Goal: Use online tool/utility: Utilize a website feature to perform a specific function

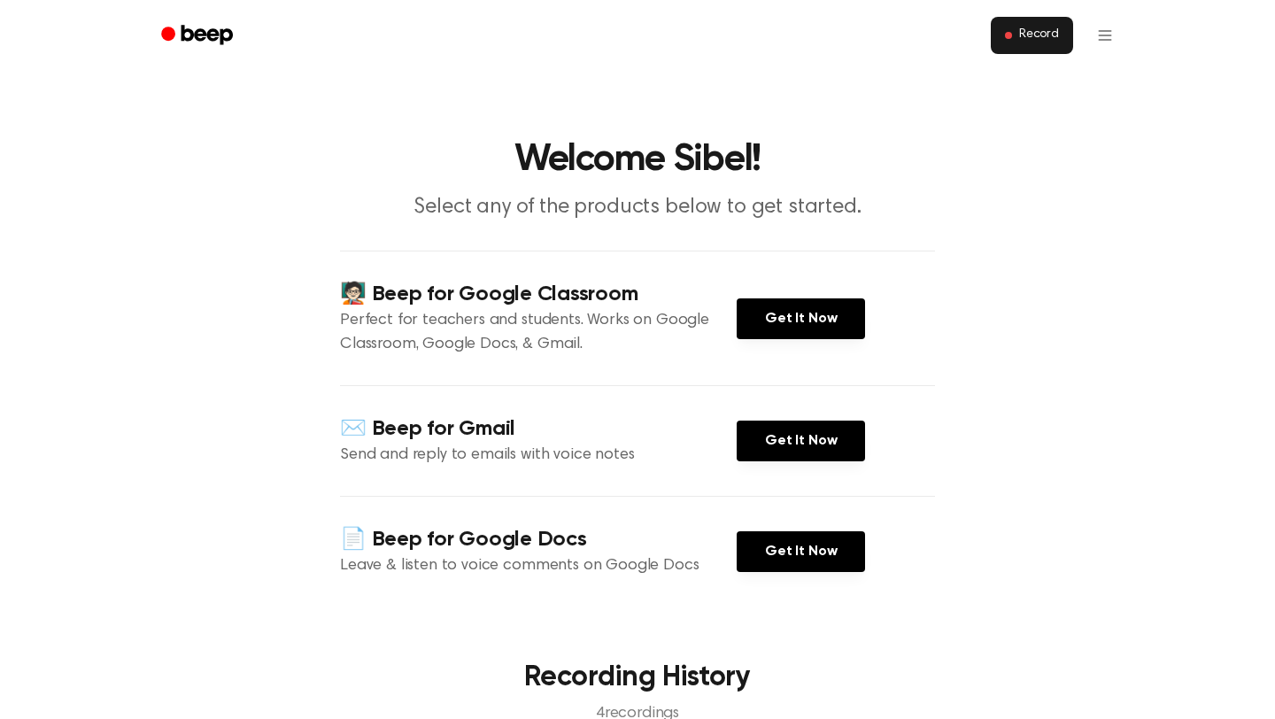
click at [557, 30] on span "Record" at bounding box center [1039, 35] width 40 height 16
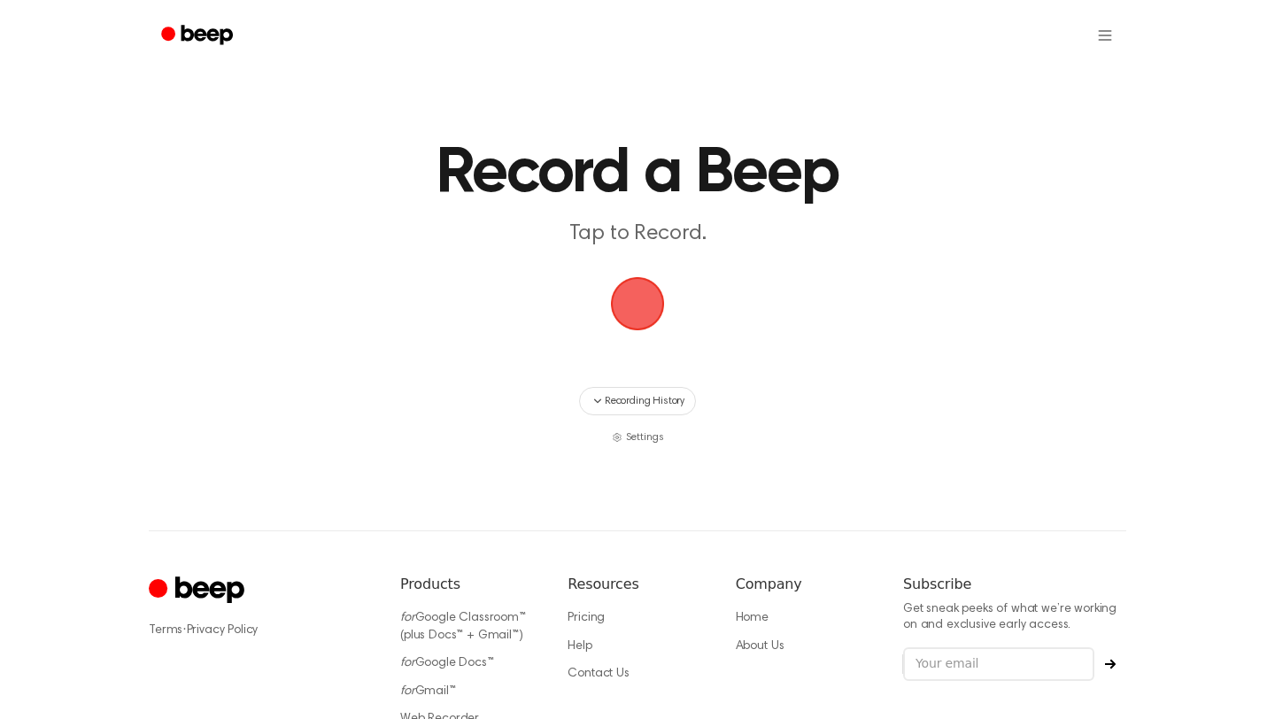
click at [557, 301] on span "button" at bounding box center [638, 304] width 50 height 50
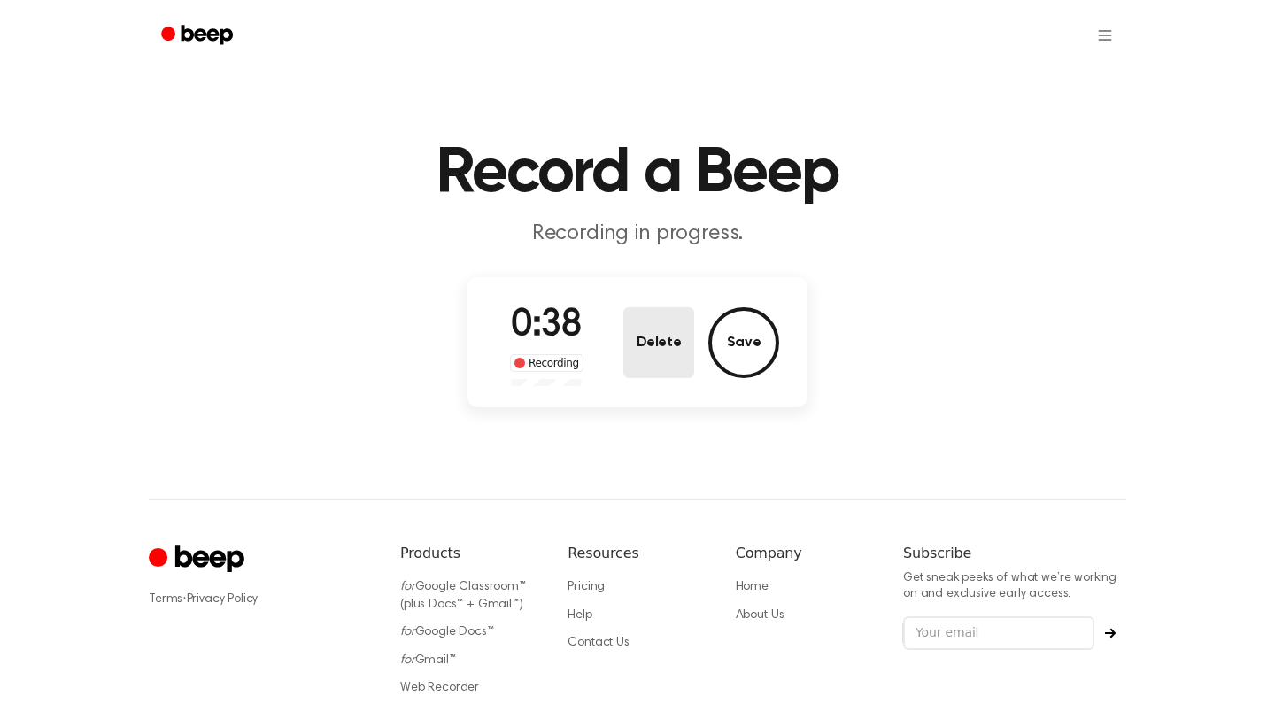
click at [557, 345] on button "Delete" at bounding box center [658, 342] width 71 height 71
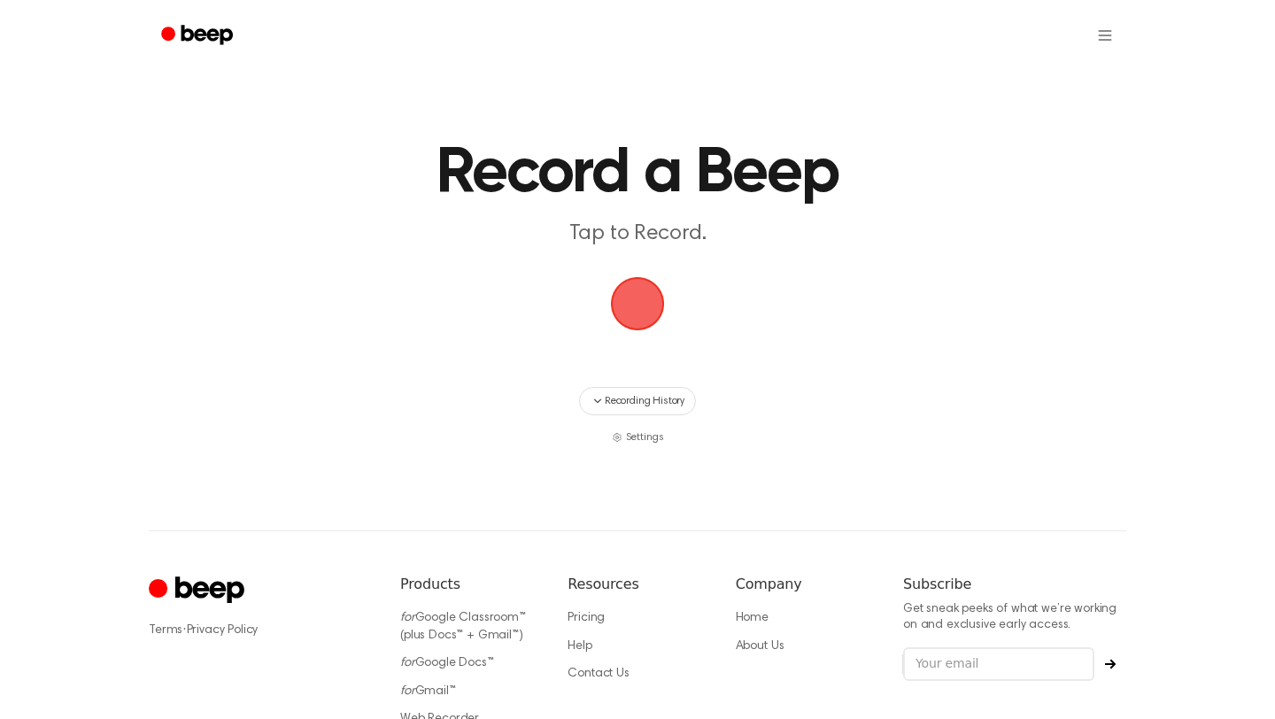
click at [557, 289] on span "button" at bounding box center [638, 304] width 50 height 50
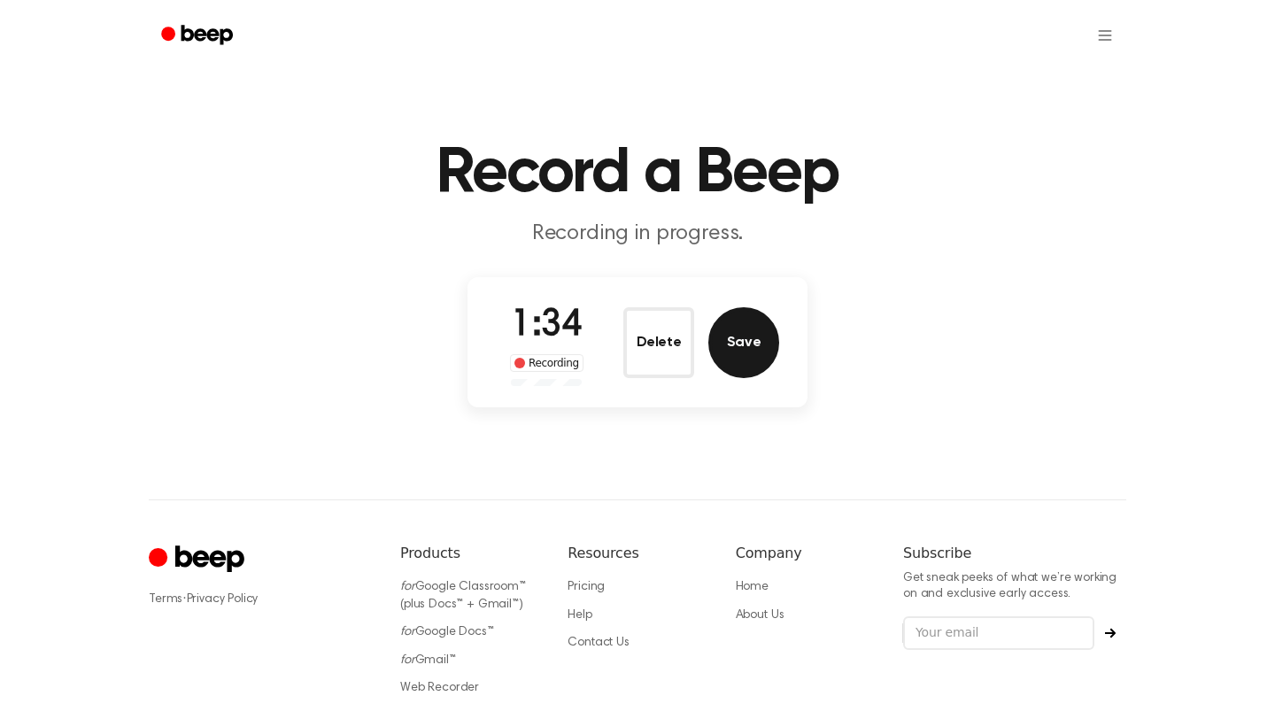
click at [557, 333] on button "Save" at bounding box center [743, 342] width 71 height 71
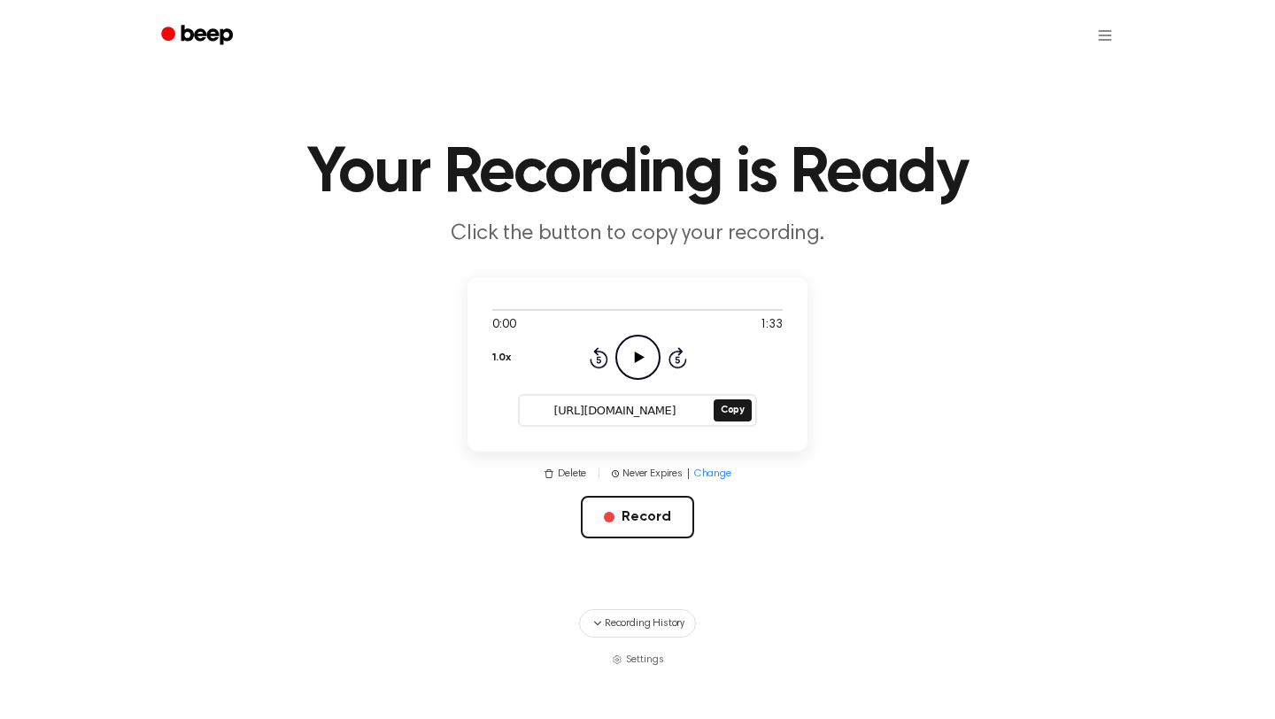
click at [557, 348] on icon "Play Audio" at bounding box center [637, 357] width 45 height 45
click at [557, 414] on button "Copy" at bounding box center [733, 410] width 38 height 22
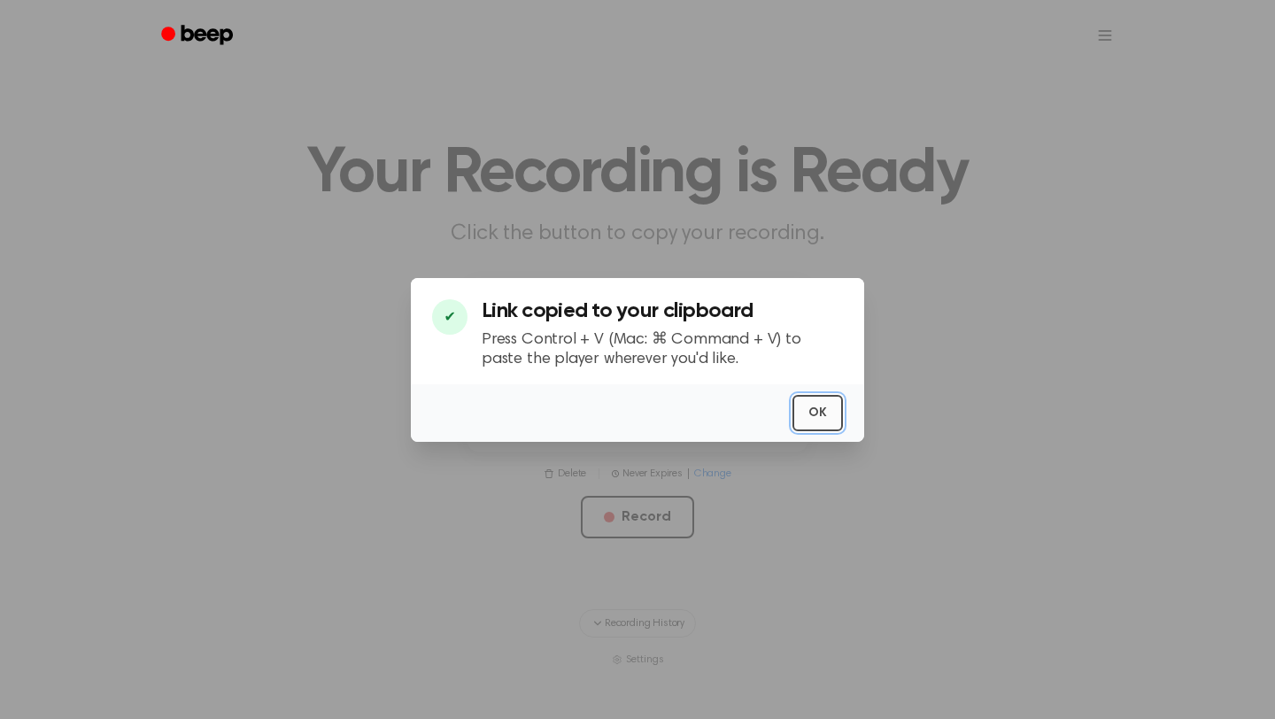
click at [557, 412] on button "OK" at bounding box center [818, 413] width 50 height 36
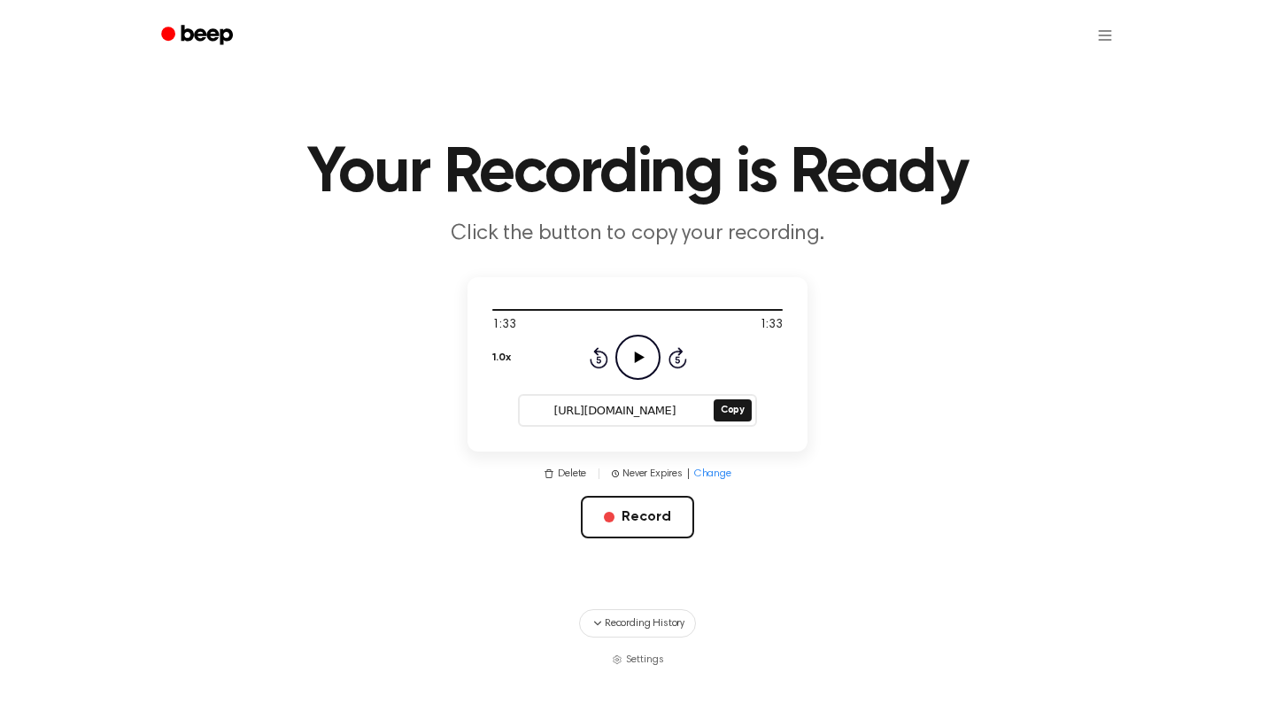
drag, startPoint x: 690, startPoint y: 411, endPoint x: 532, endPoint y: 409, distance: 157.6
click at [532, 409] on input "[URL][DOMAIN_NAME]" at bounding box center [615, 411] width 190 height 25
